Goal: Task Accomplishment & Management: Use online tool/utility

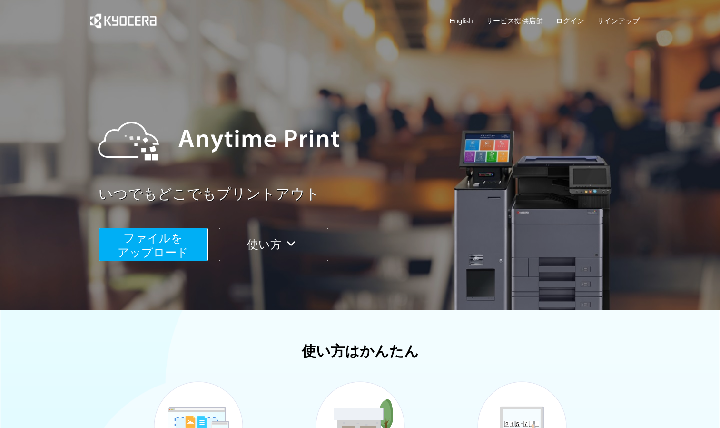
click at [189, 247] on button "ファイルを ​​アップロード" at bounding box center [154, 244] width 110 height 33
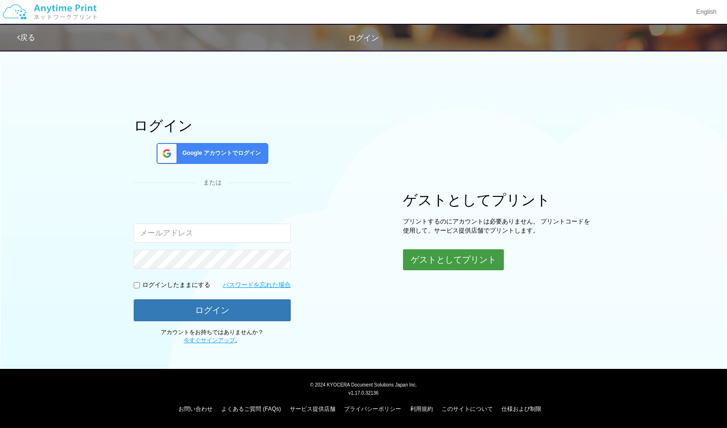
click at [467, 262] on button "ゲストとしてプリント" at bounding box center [453, 259] width 101 height 21
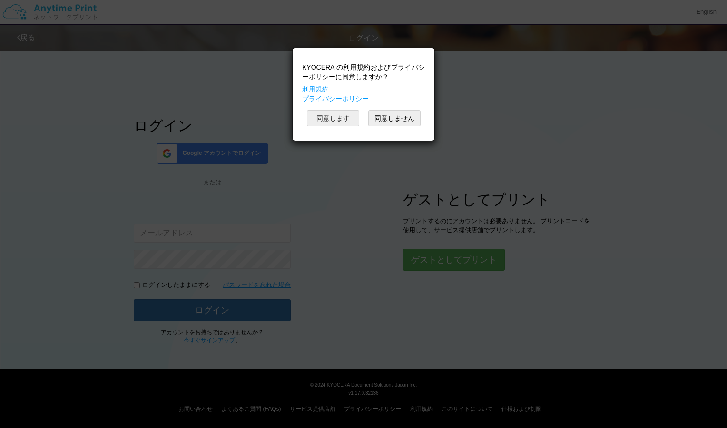
click at [322, 120] on button "同意します" at bounding box center [333, 118] width 52 height 16
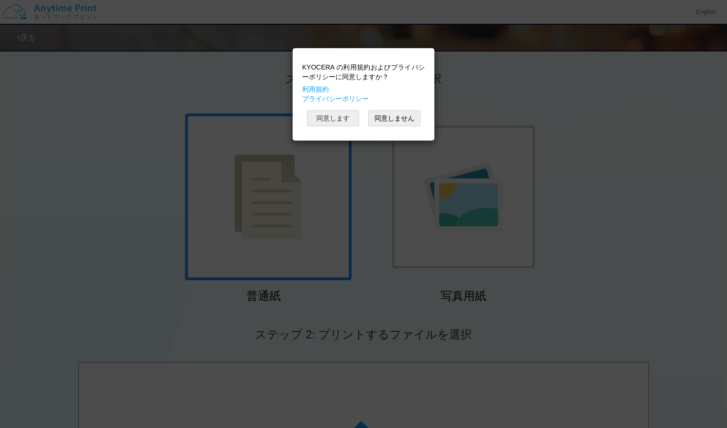
click at [322, 120] on button "同意します" at bounding box center [333, 118] width 52 height 16
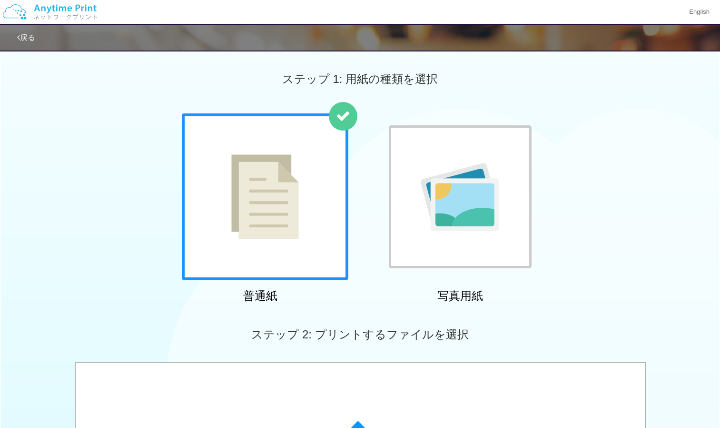
click at [306, 208] on div at bounding box center [265, 196] width 167 height 167
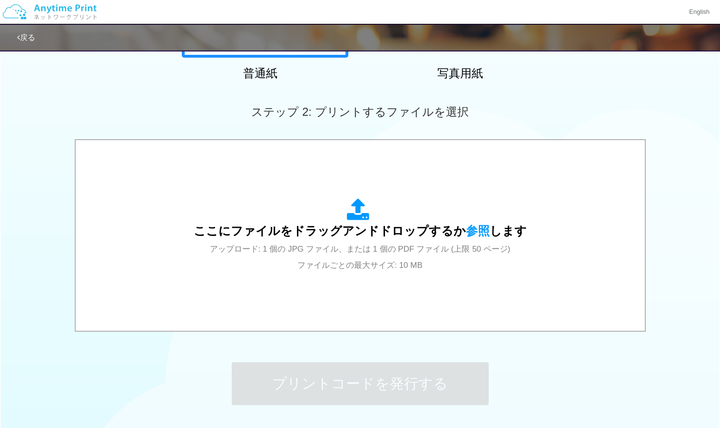
scroll to position [223, 0]
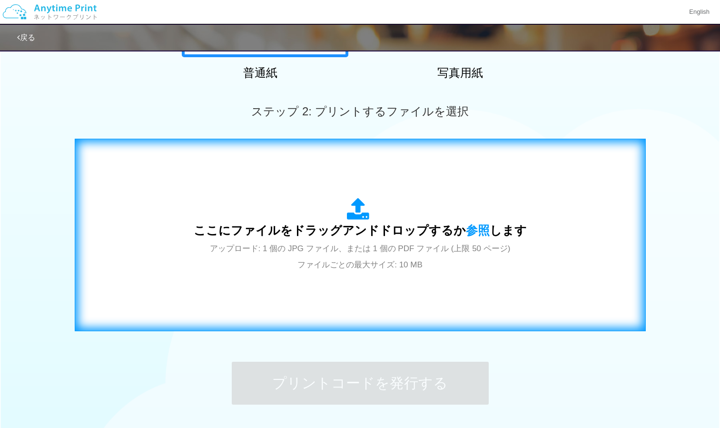
click at [349, 212] on icon at bounding box center [360, 210] width 27 height 24
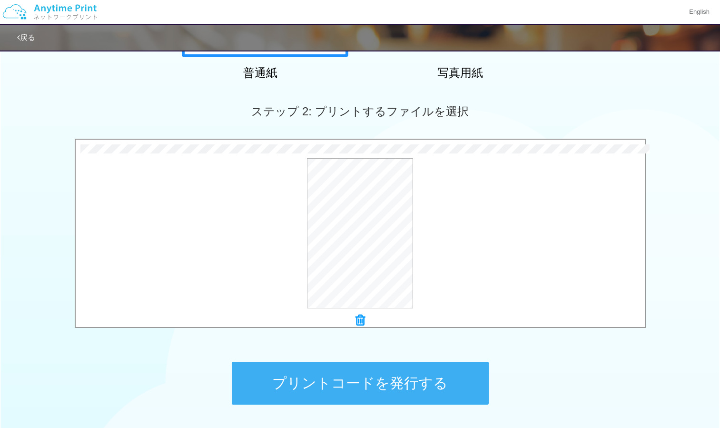
click at [399, 376] on button "プリントコードを発行する" at bounding box center [360, 382] width 257 height 43
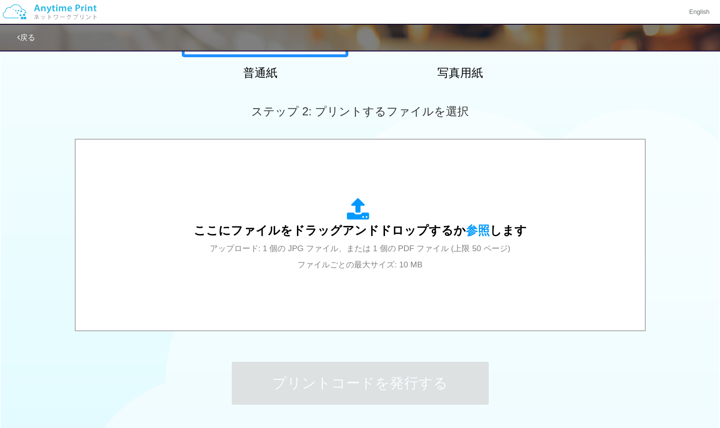
scroll to position [0, 0]
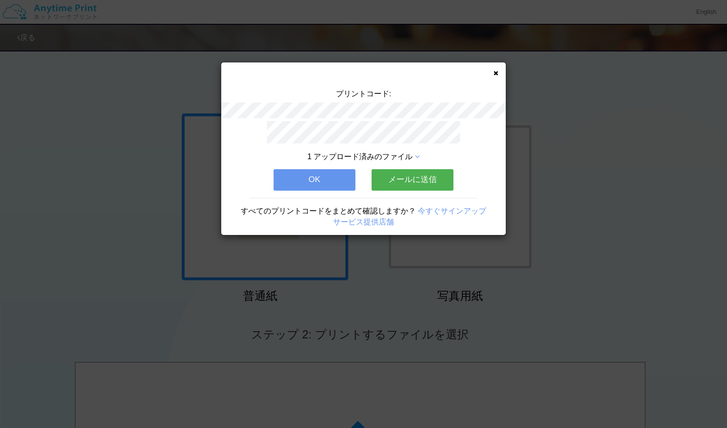
click at [300, 175] on button "OK" at bounding box center [315, 179] width 82 height 21
